Goal: Find specific page/section: Find specific page/section

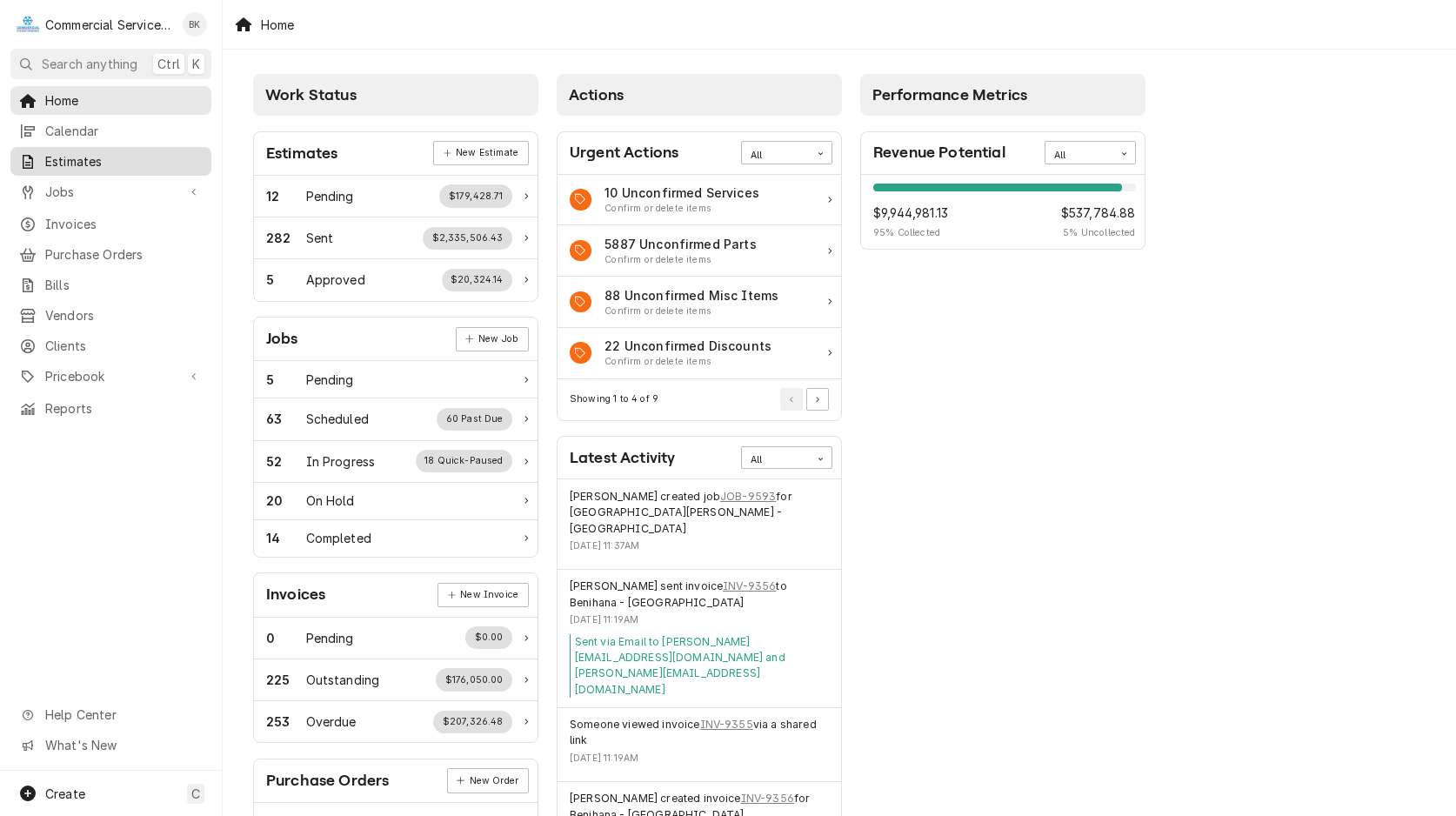
click at [87, 155] on span "Estimates" at bounding box center [124, 161] width 158 height 18
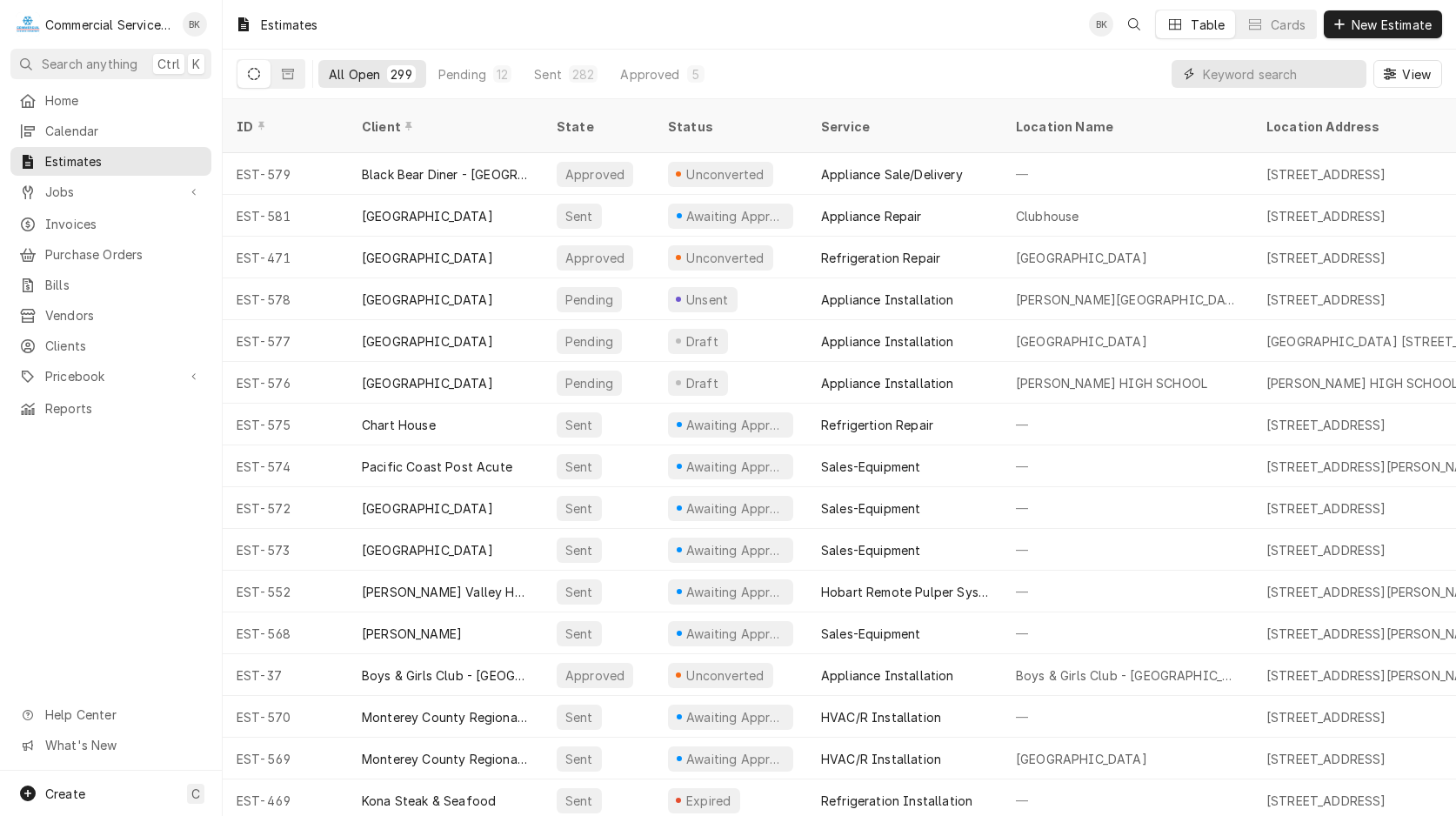
click at [1282, 72] on input "Dynamic Content Wrapper" at bounding box center [1281, 74] width 155 height 28
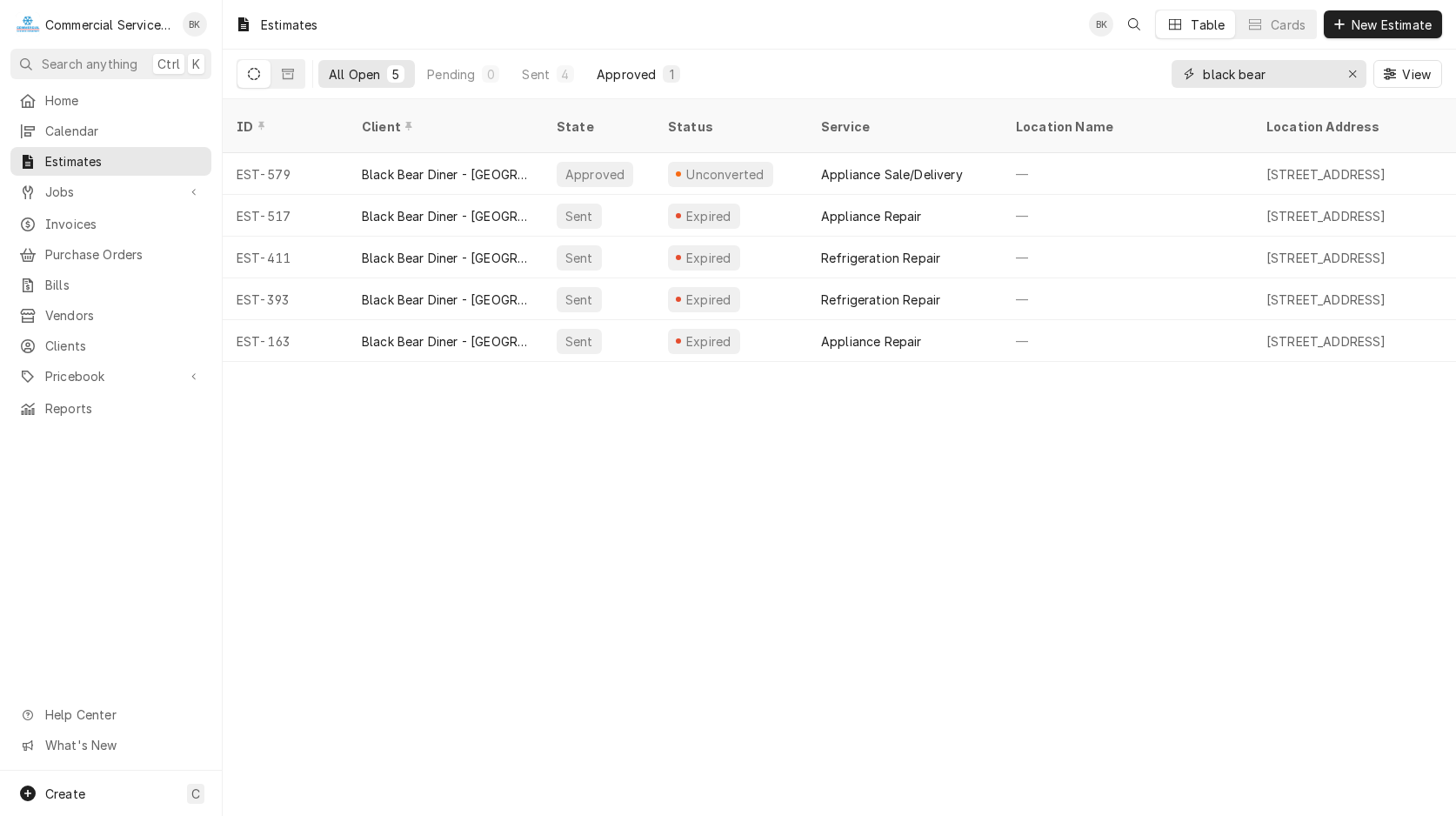
type input "black bear"
click at [643, 75] on div "Approved" at bounding box center [626, 74] width 59 height 18
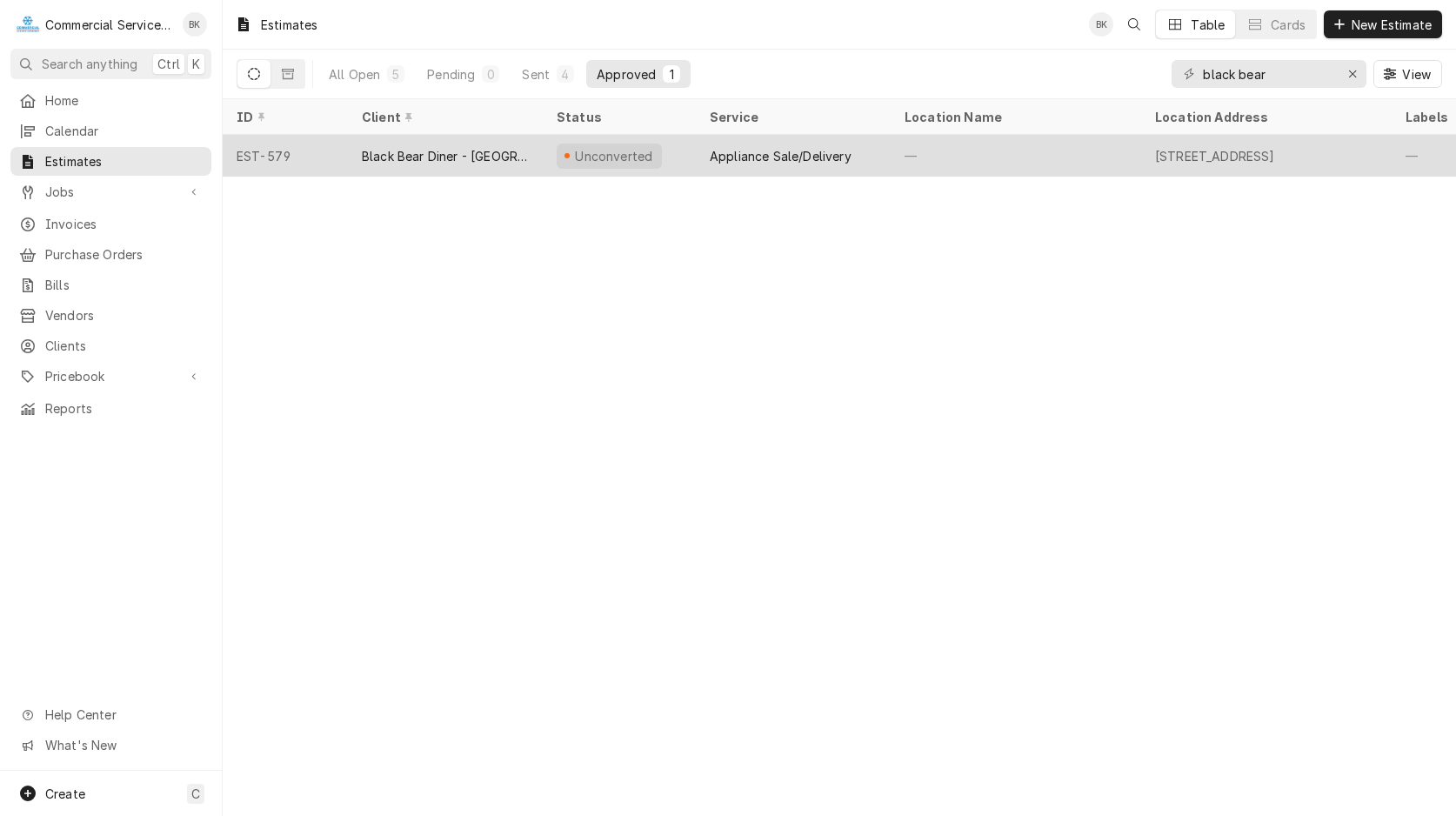
click at [515, 147] on div "Black Bear Diner - Monterey" at bounding box center [446, 156] width 167 height 18
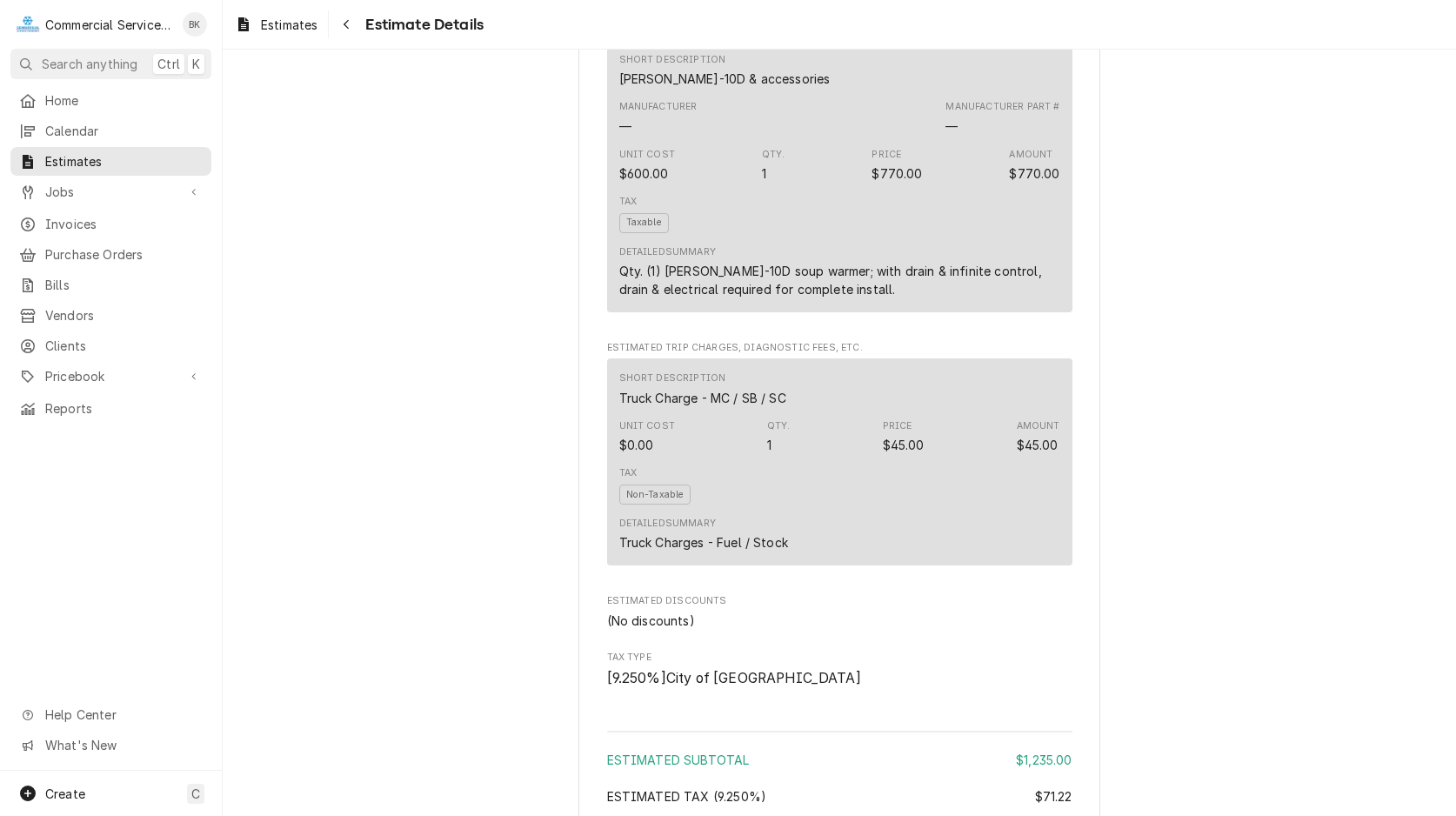
scroll to position [1385, 0]
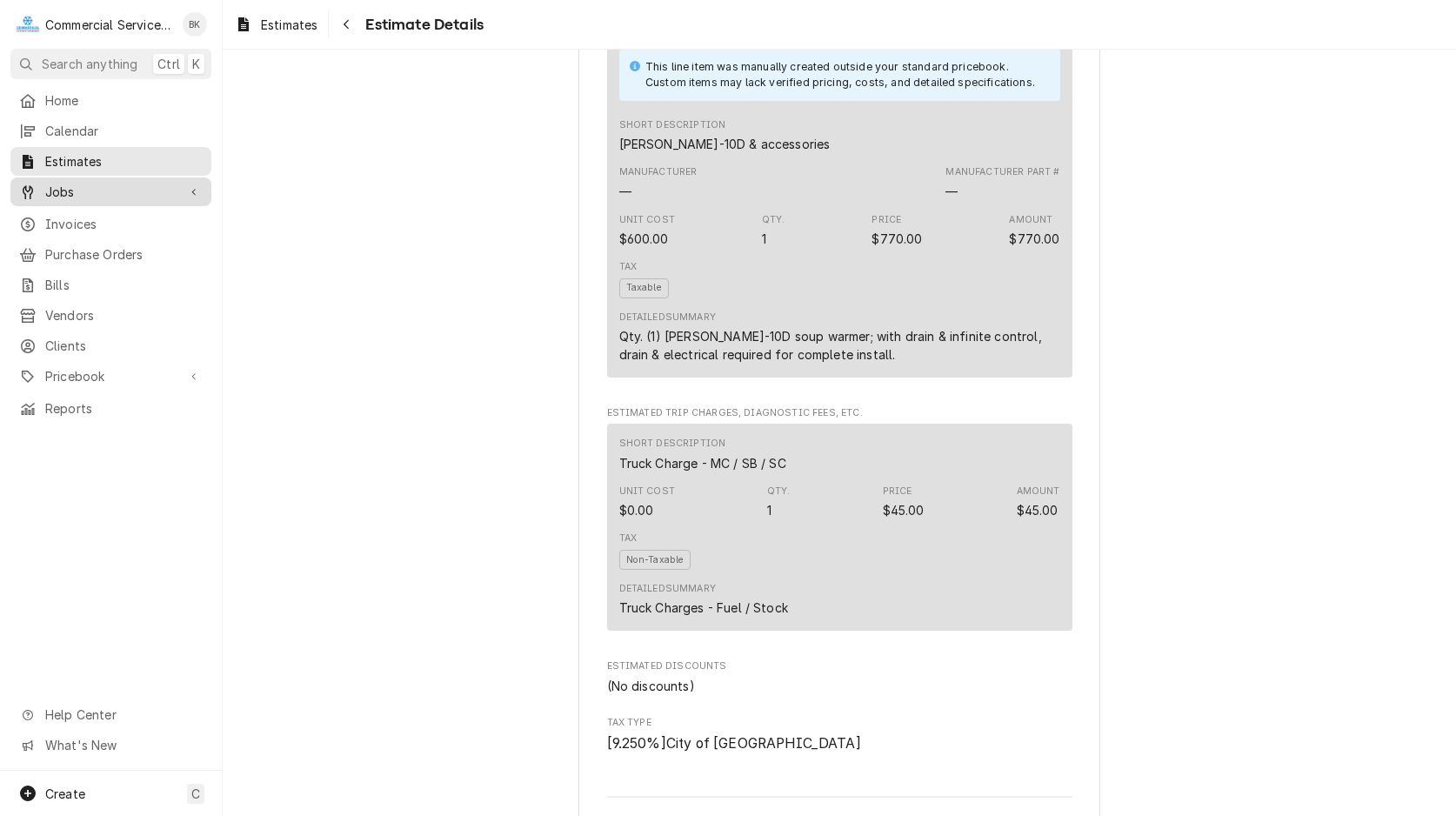
click at [72, 190] on span "Jobs" at bounding box center [111, 192] width 132 height 18
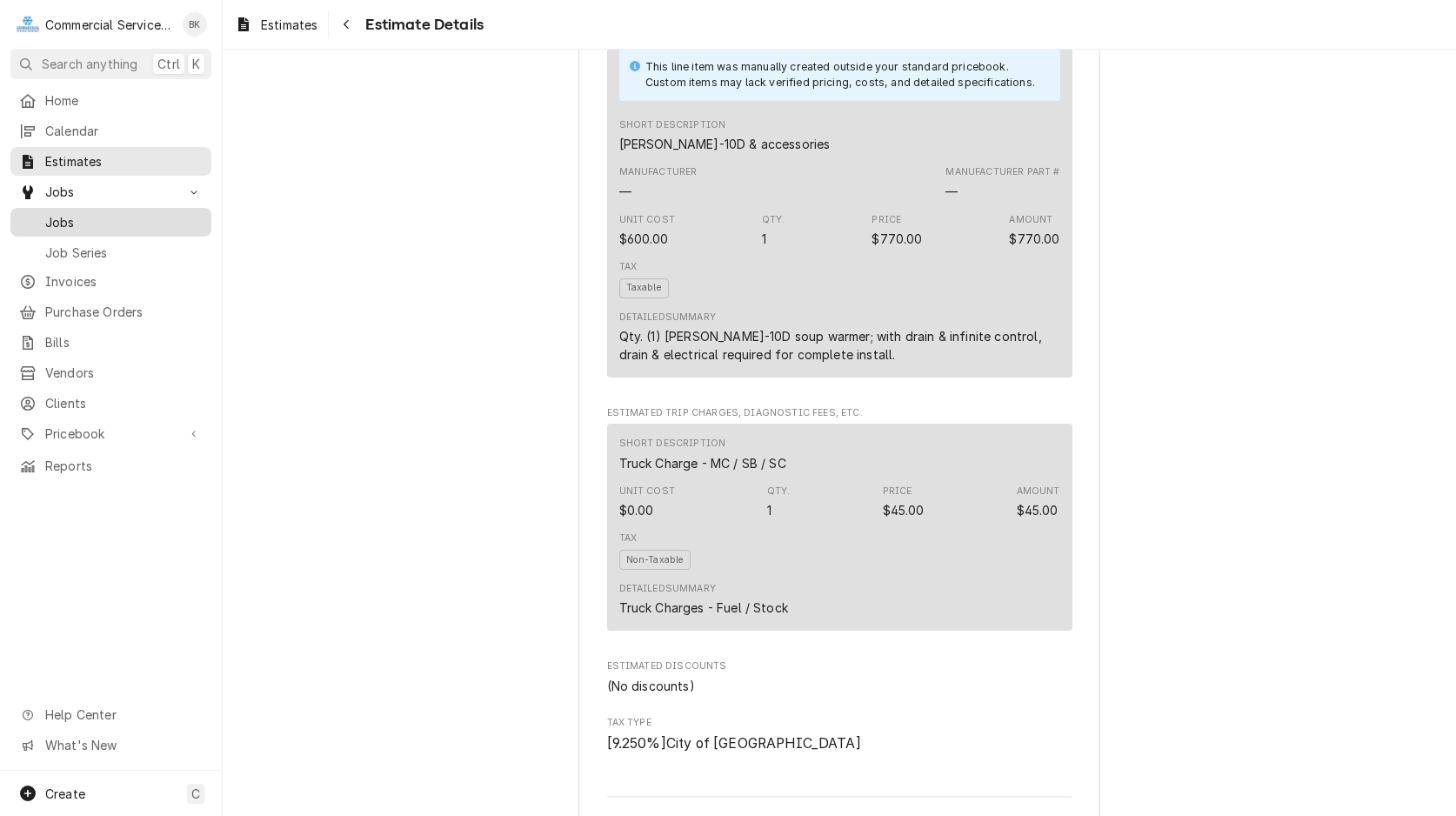
click at [111, 219] on span "Jobs" at bounding box center [124, 221] width 158 height 18
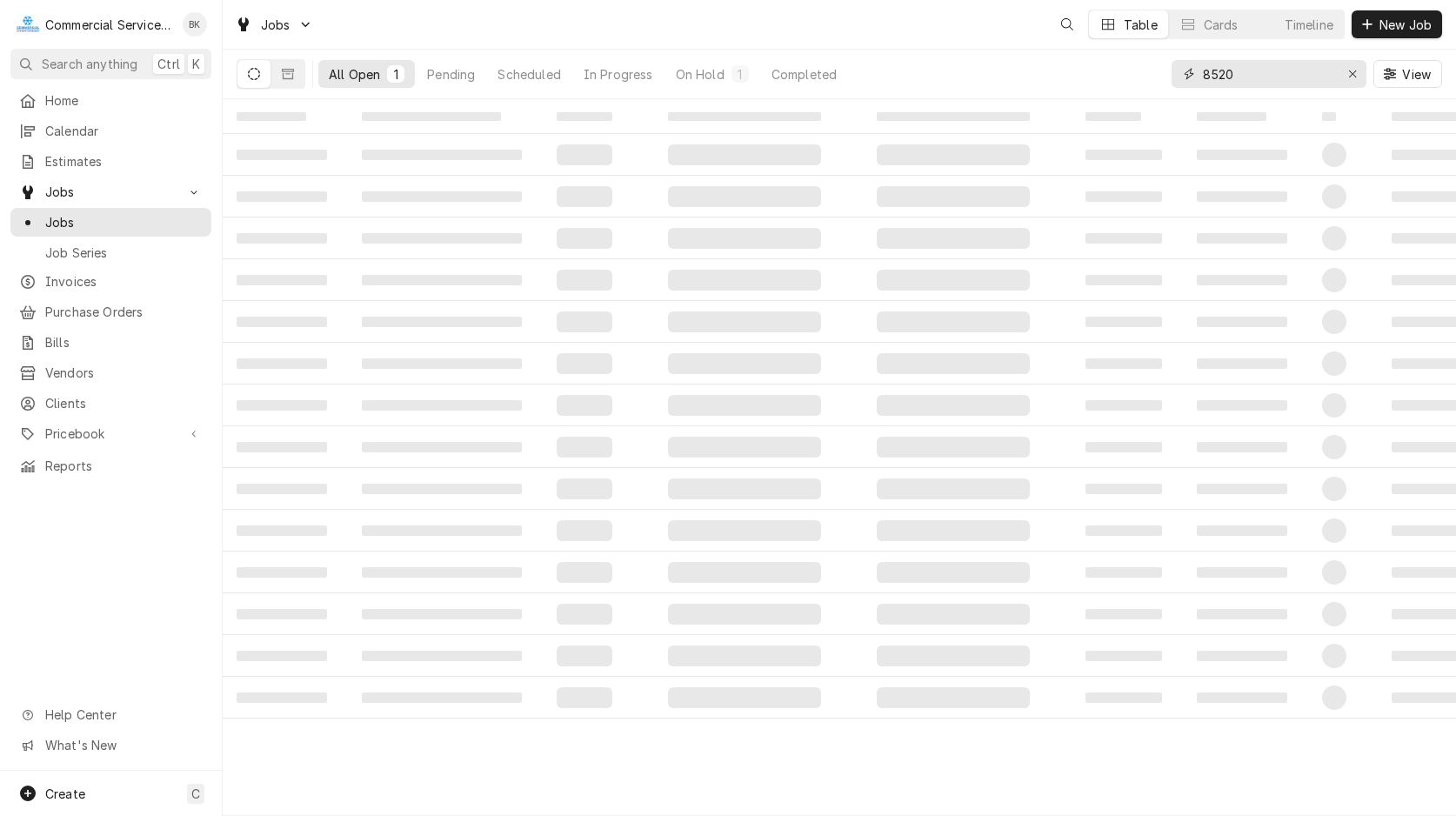
click at [1295, 69] on input "8520" at bounding box center [1269, 74] width 131 height 28
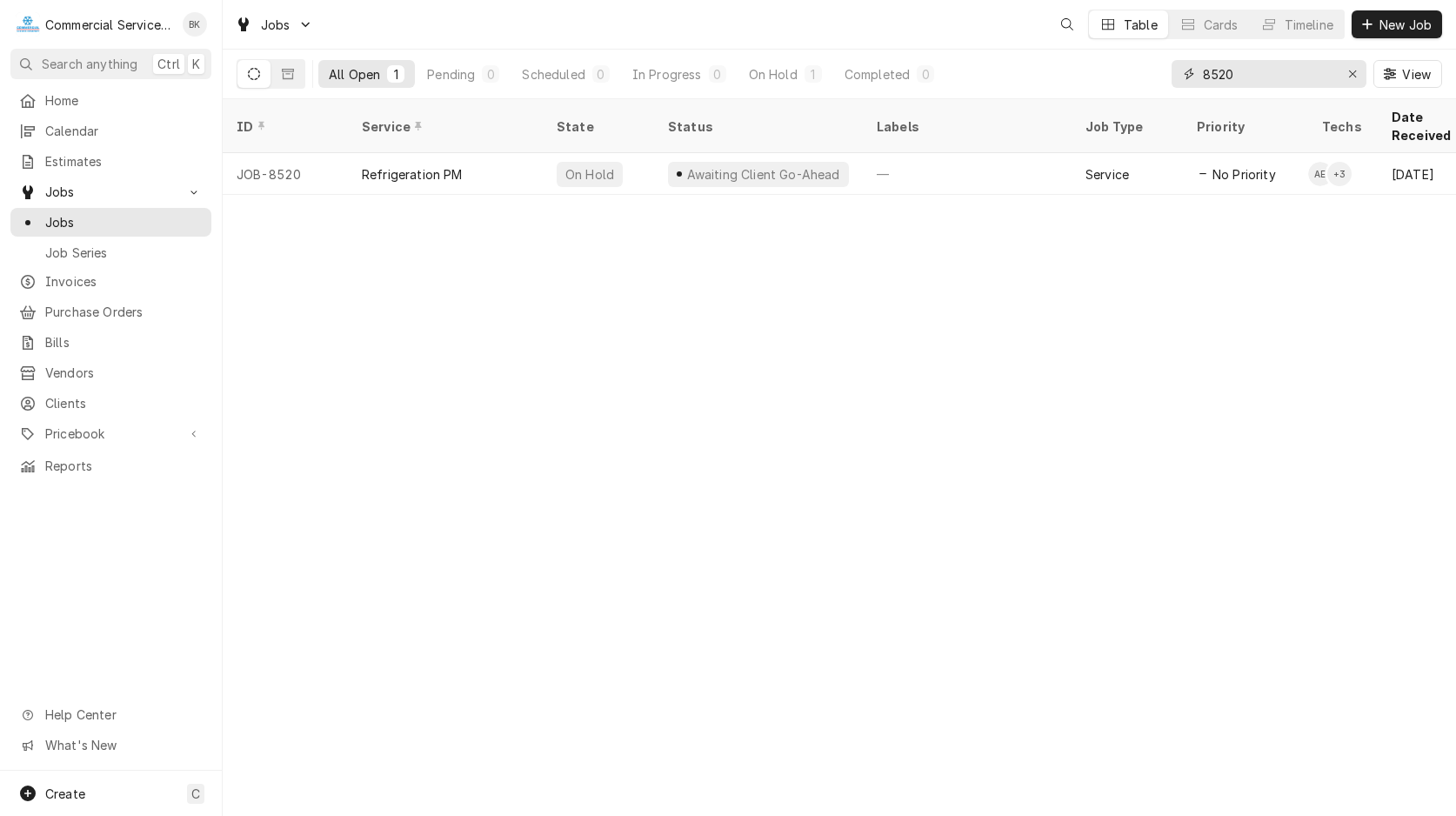
click at [1295, 69] on input "8520" at bounding box center [1269, 74] width 131 height 28
type input "black bear"
click at [288, 75] on icon "Dynamic Content Wrapper" at bounding box center [288, 74] width 12 height 12
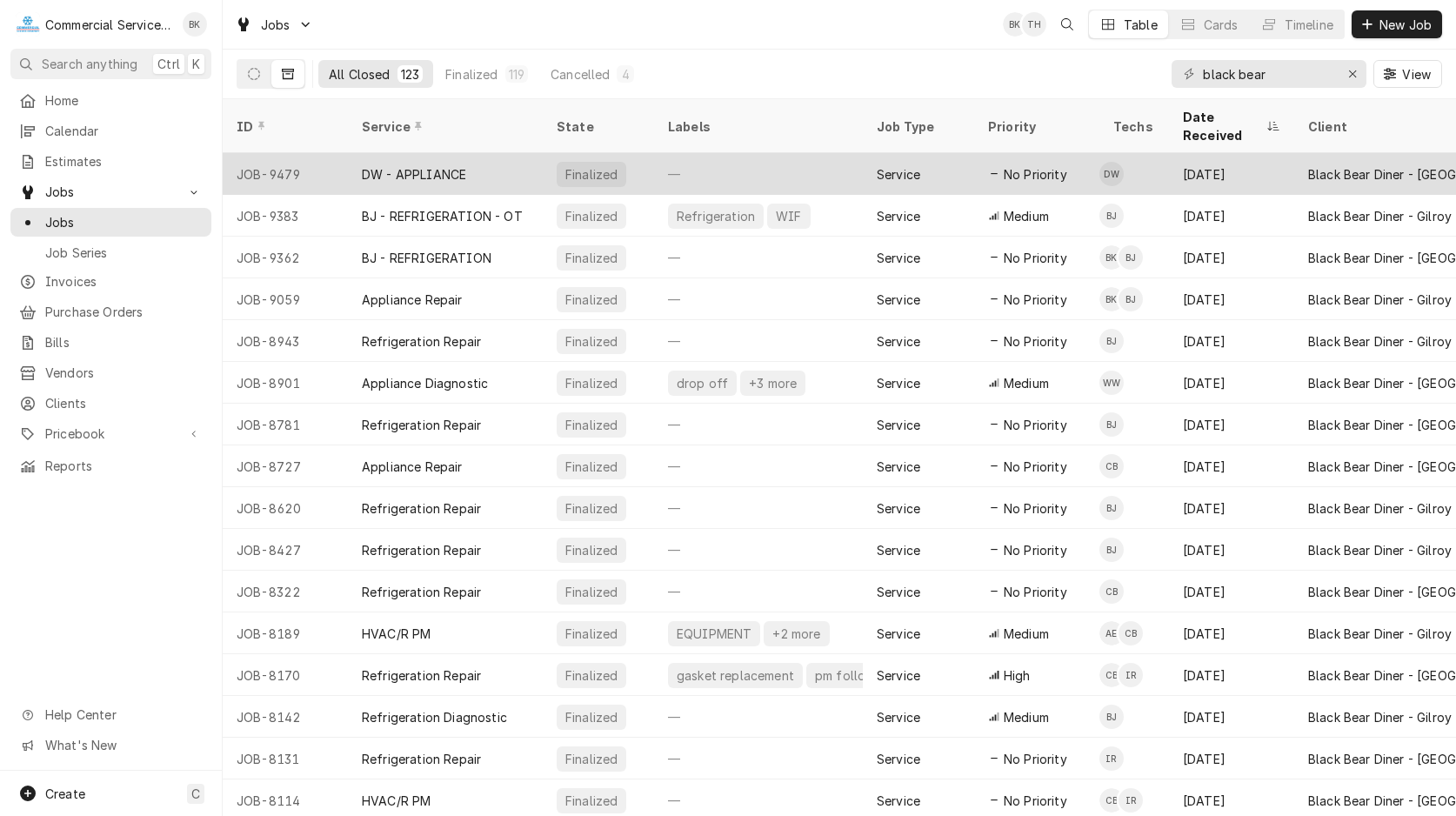
click at [1056, 166] on span "No Priority" at bounding box center [1035, 174] width 64 height 18
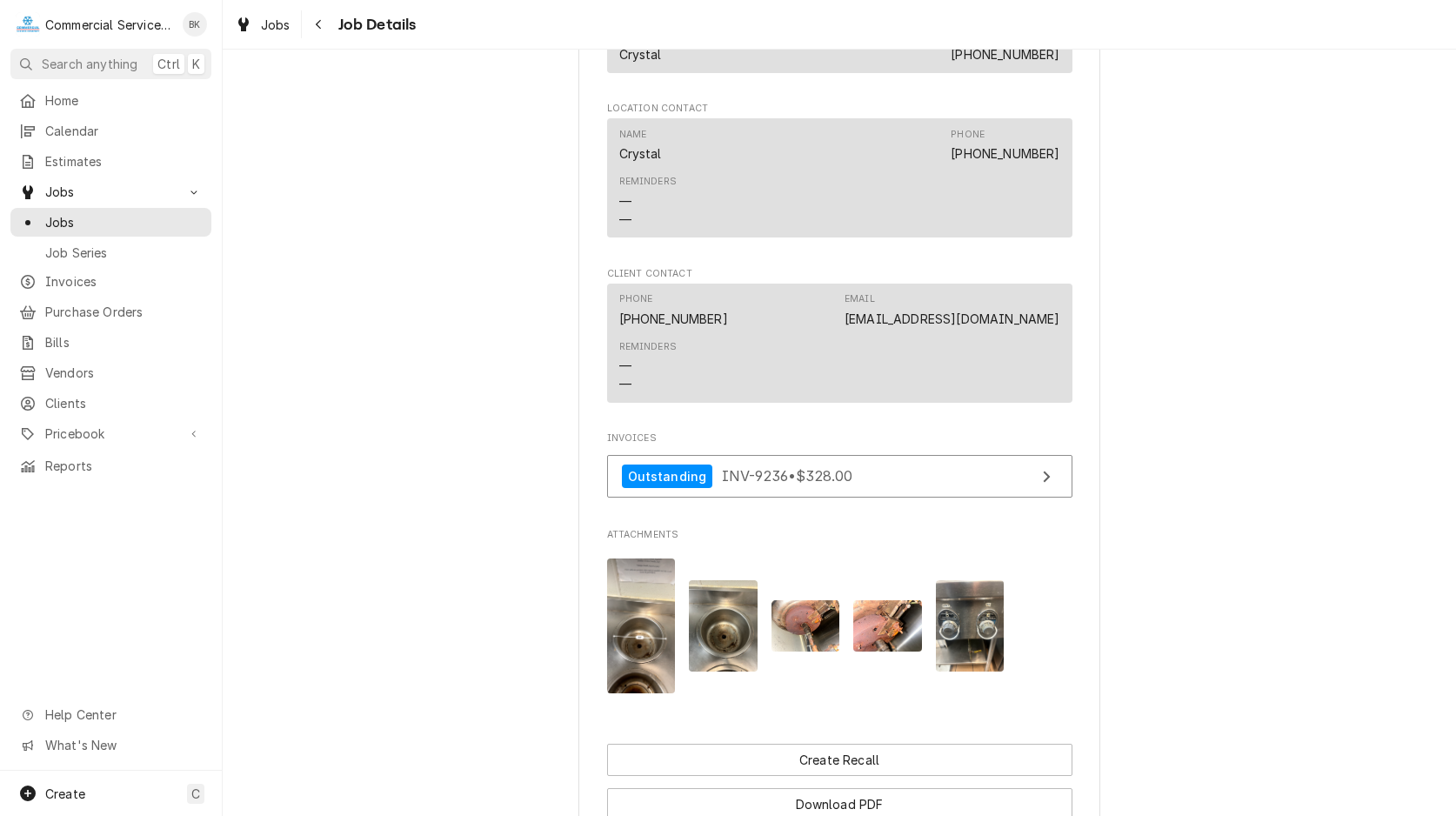
scroll to position [1419, 0]
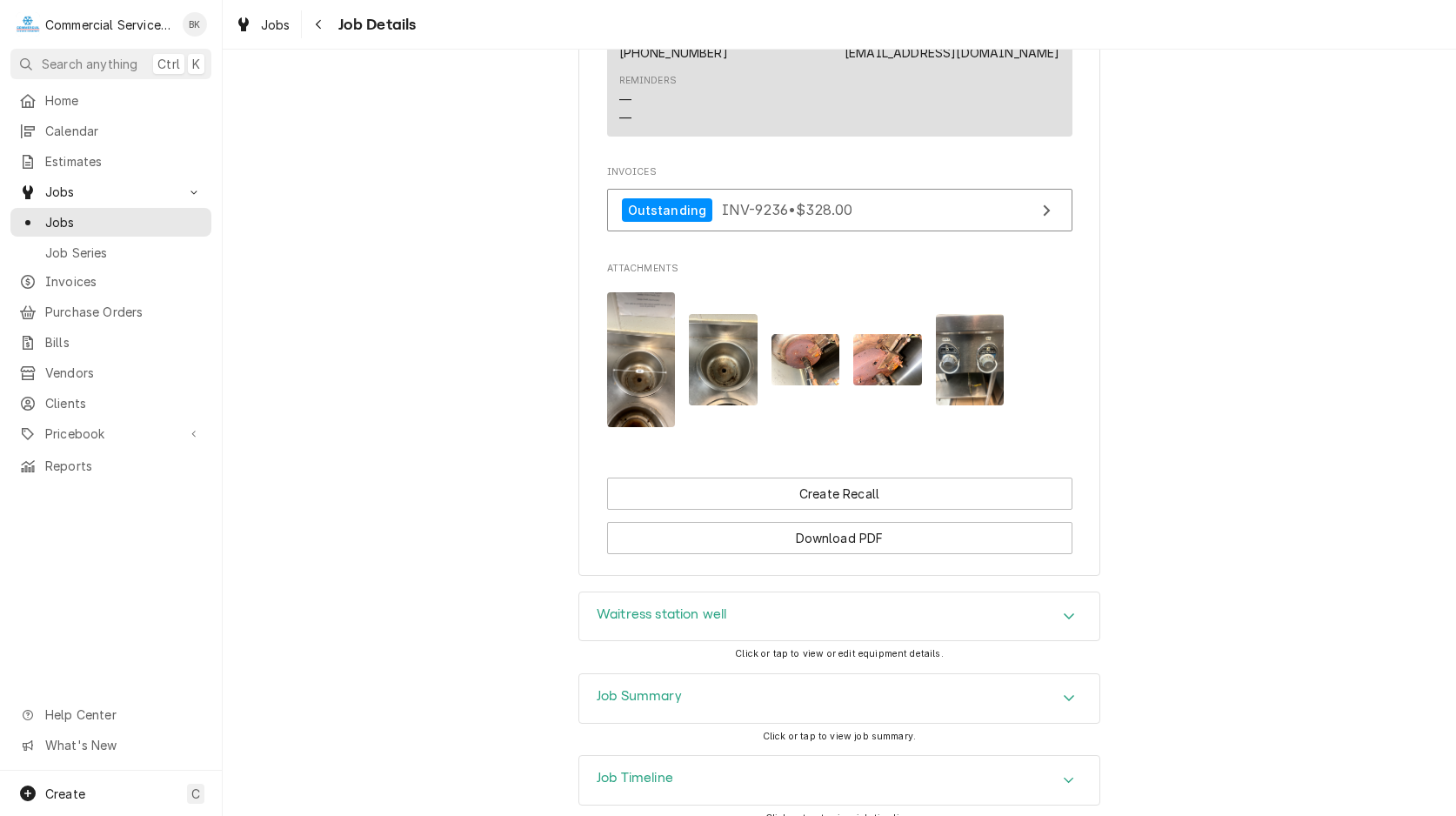
click at [970, 389] on img "Attachments" at bounding box center [970, 359] width 69 height 92
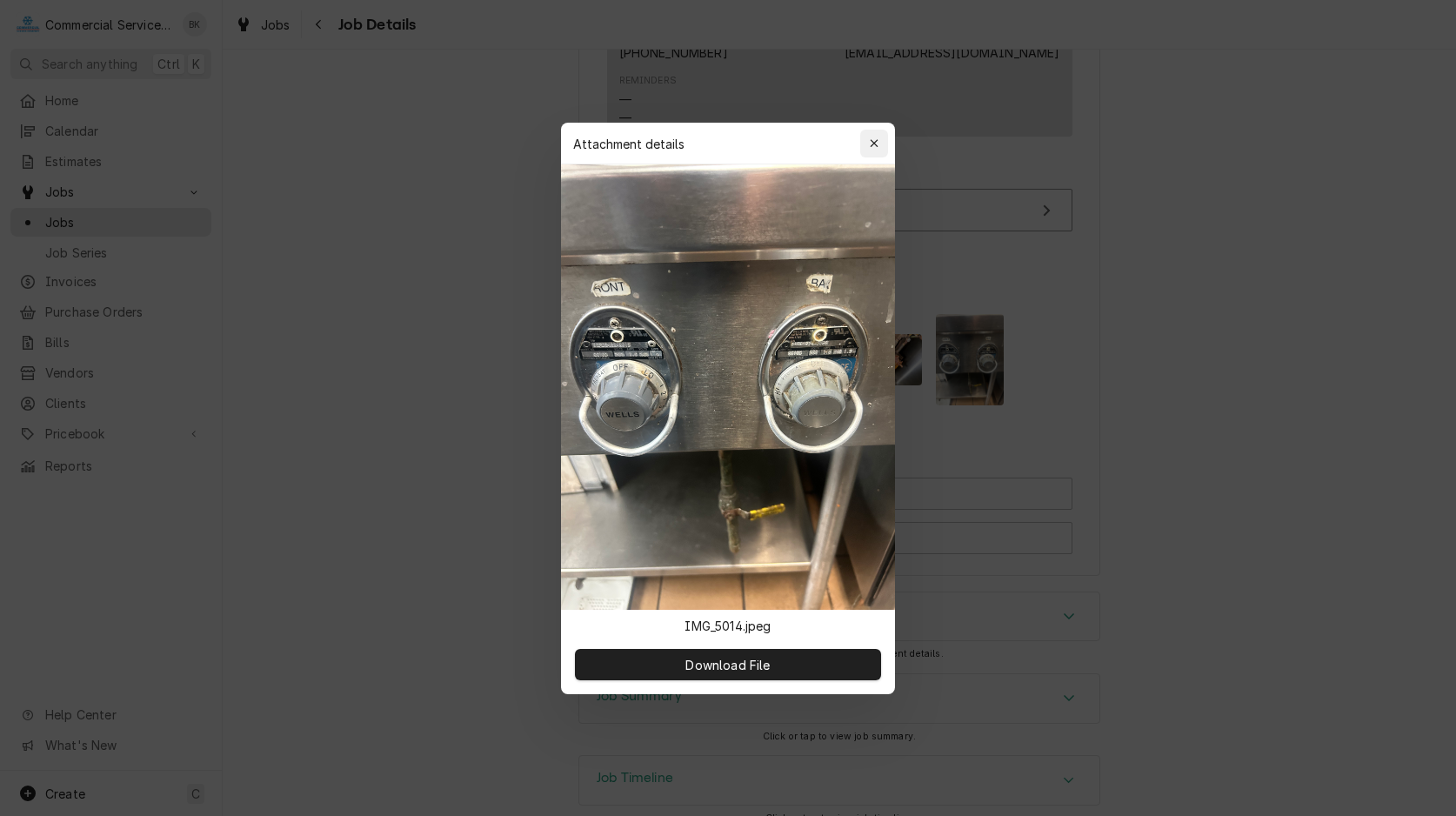
click at [871, 146] on icon "button" at bounding box center [874, 144] width 10 height 12
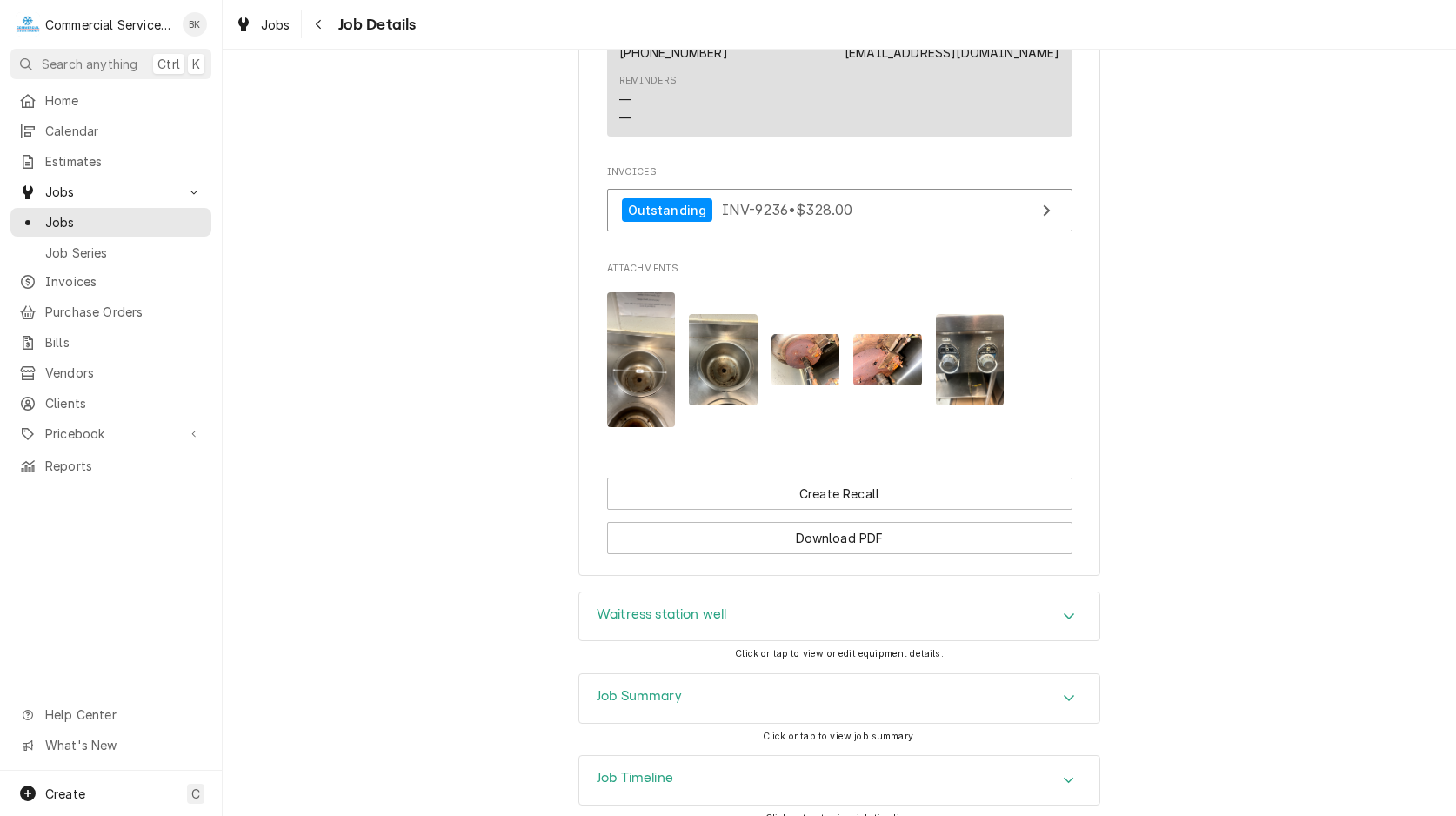
scroll to position [1544, 0]
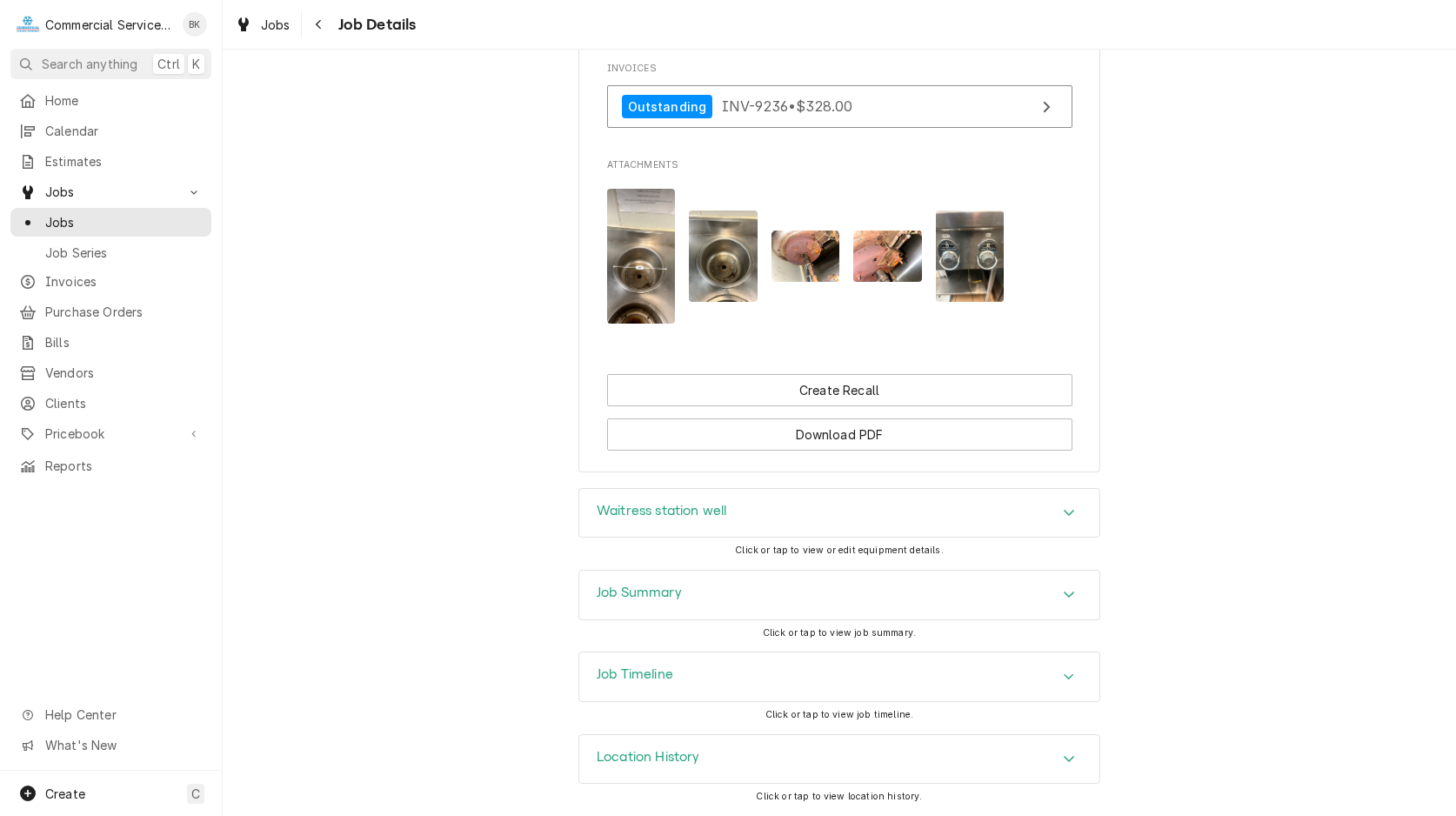
click at [768, 510] on div "Waitress station well" at bounding box center [840, 513] width 520 height 49
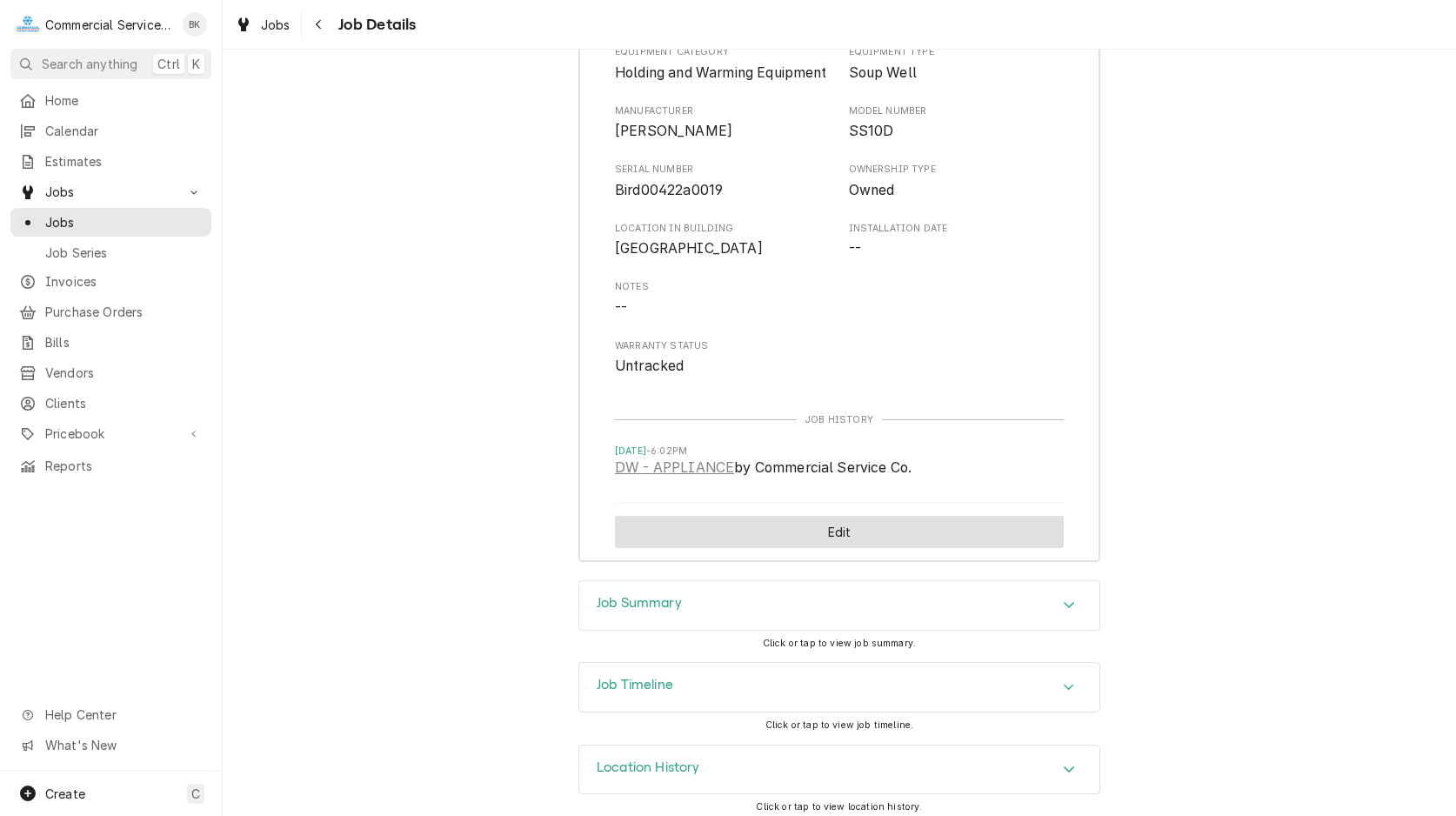
scroll to position [2008, 0]
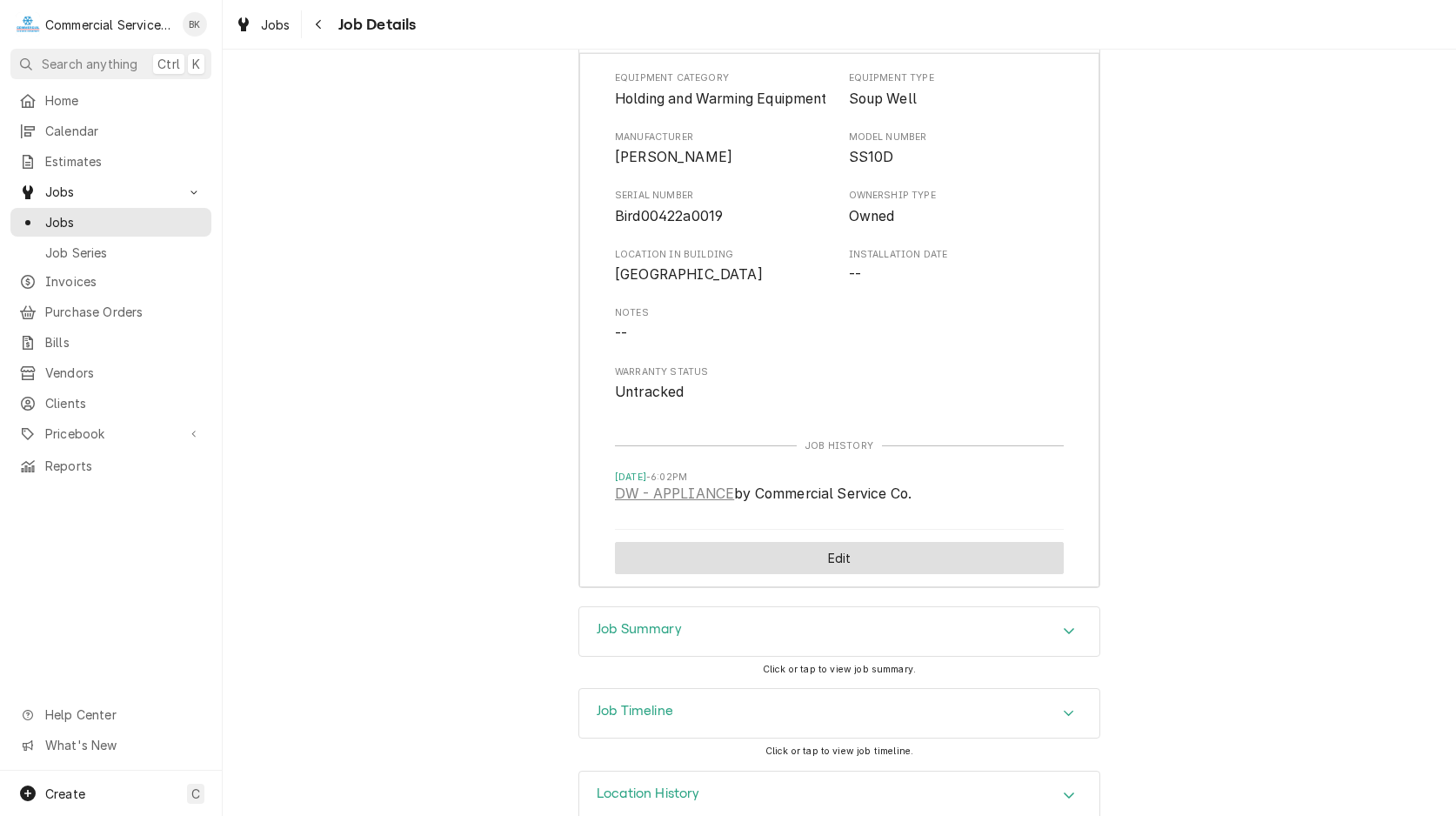
click at [737, 581] on div "Edit" at bounding box center [839, 558] width 449 height 57
click at [804, 656] on div "Job Summary" at bounding box center [840, 631] width 520 height 49
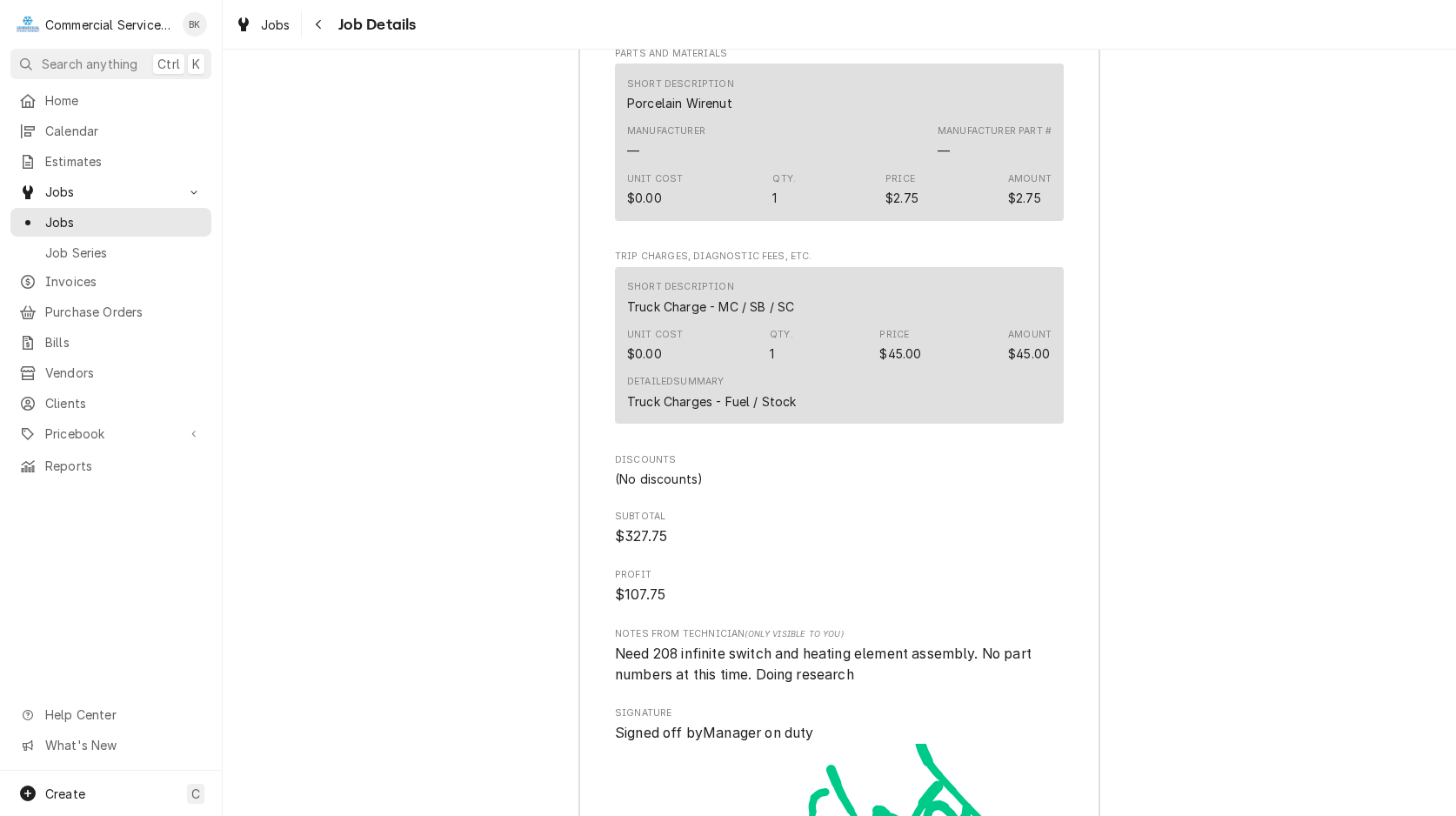
scroll to position [3338, 0]
